Goal: Transaction & Acquisition: Book appointment/travel/reservation

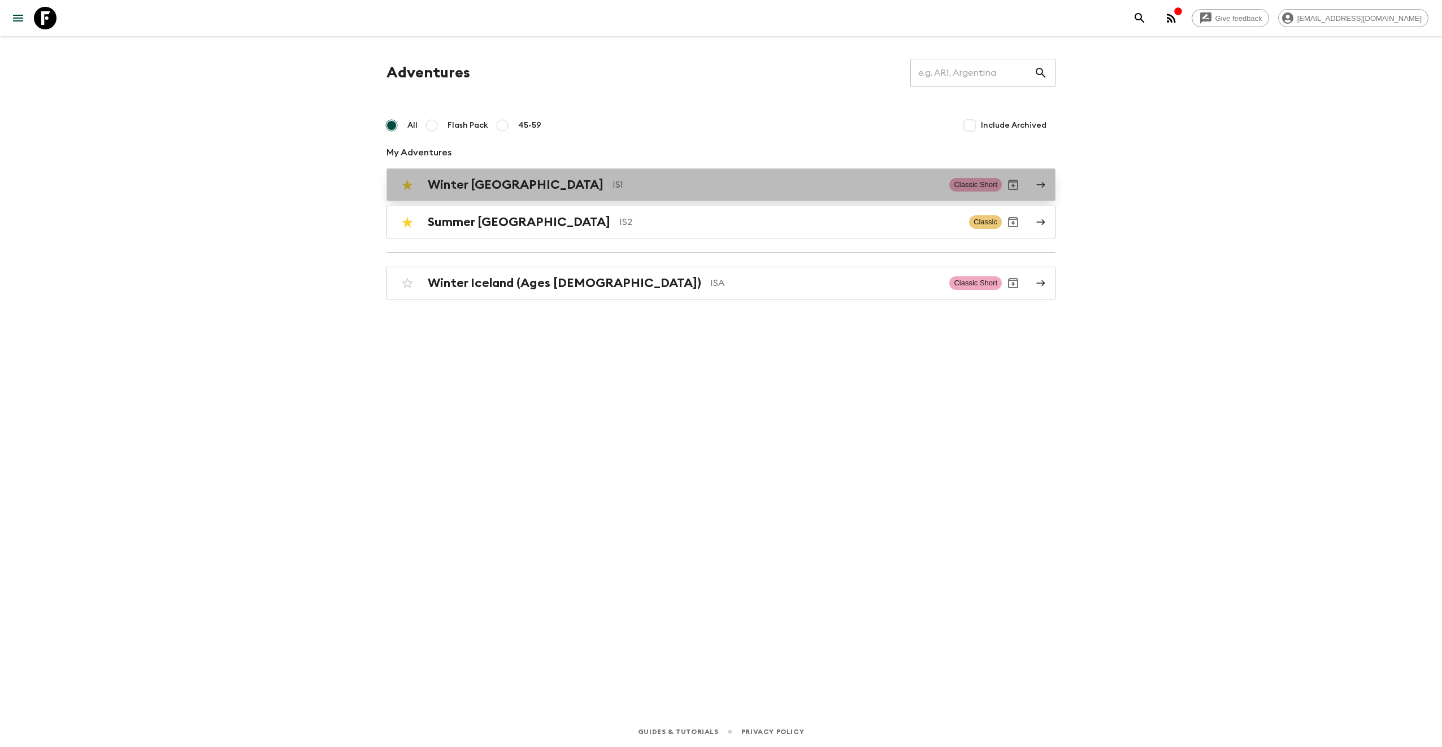
click at [453, 189] on h2 "Winter [GEOGRAPHIC_DATA]" at bounding box center [516, 184] width 176 height 15
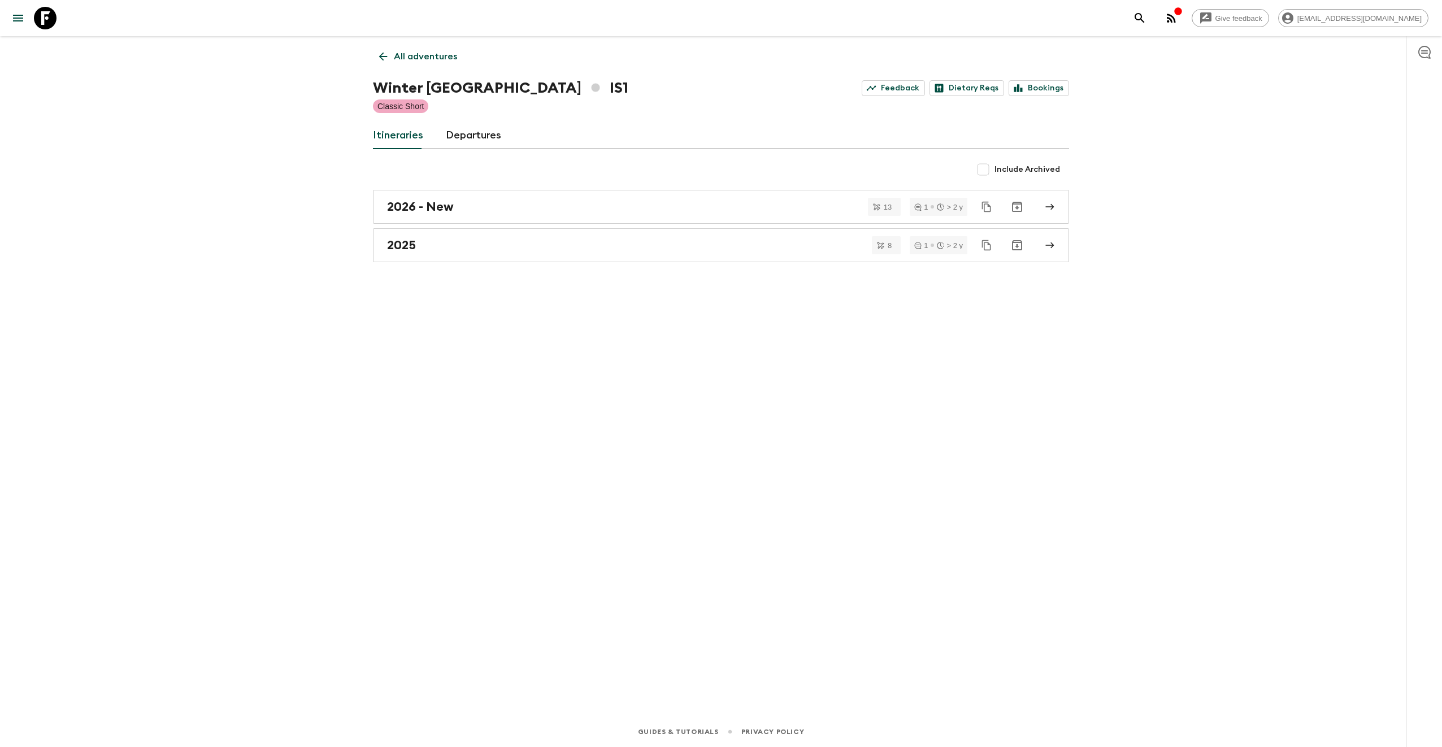
click at [1176, 17] on icon "button" at bounding box center [1171, 18] width 9 height 9
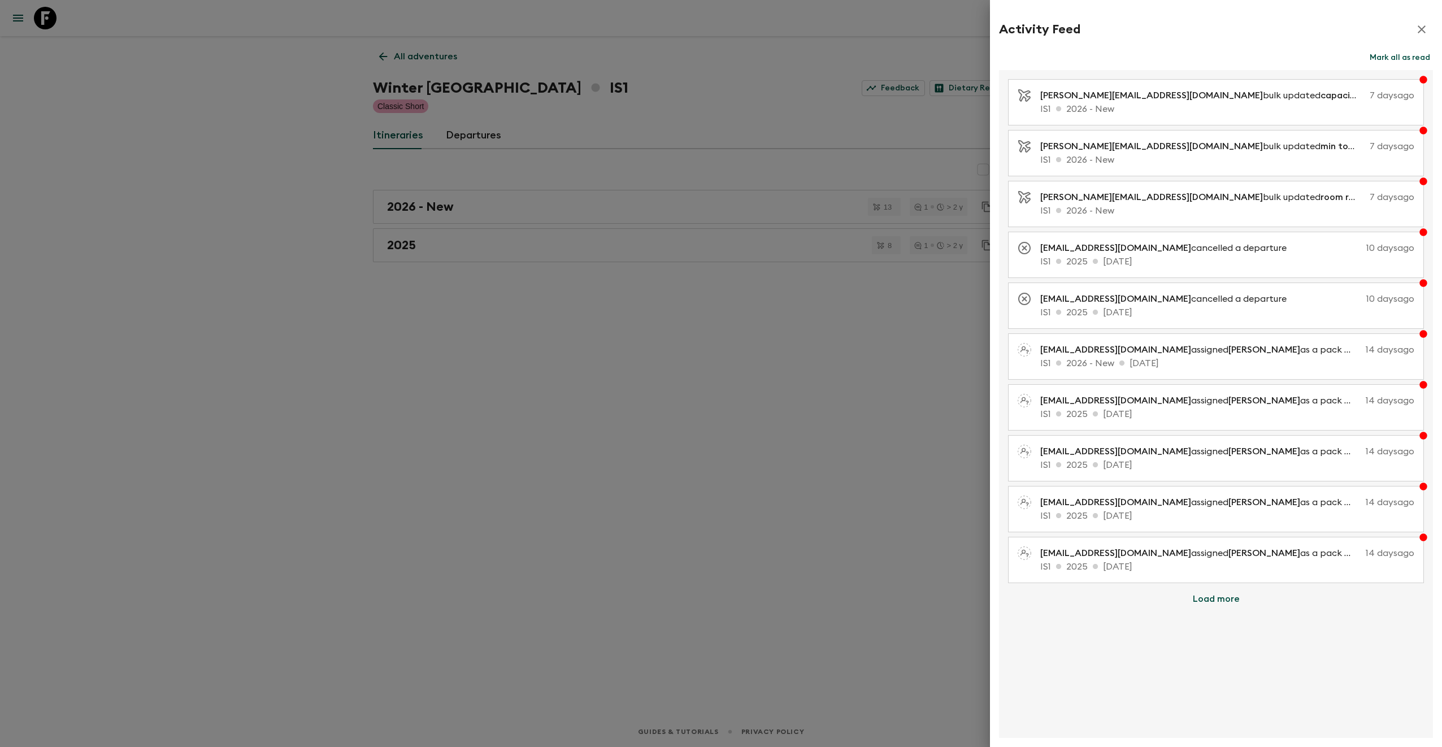
click at [1427, 30] on icon "button" at bounding box center [1422, 30] width 14 height 14
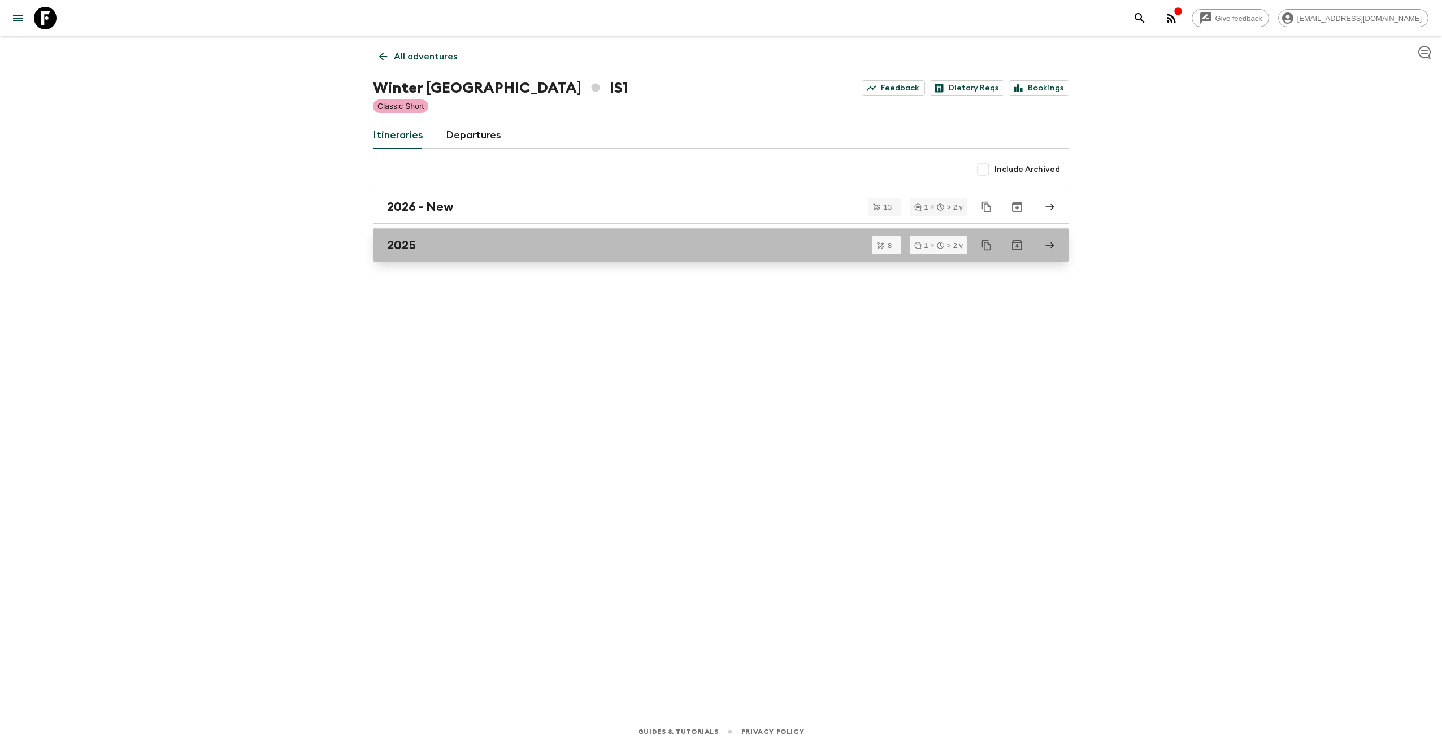
click at [466, 242] on div "2025" at bounding box center [710, 245] width 646 height 15
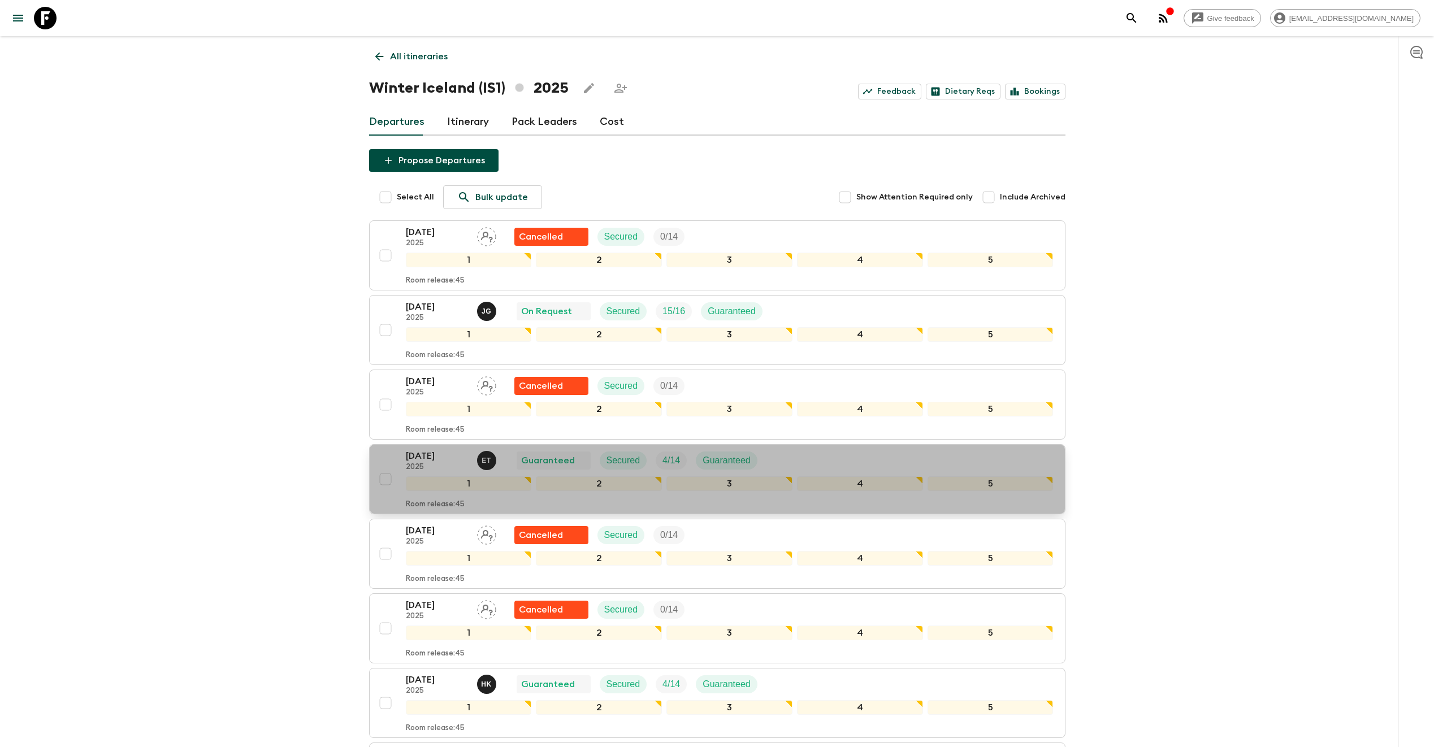
click at [426, 457] on p "[DATE]" at bounding box center [437, 456] width 62 height 14
